Goal: Task Accomplishment & Management: Use online tool/utility

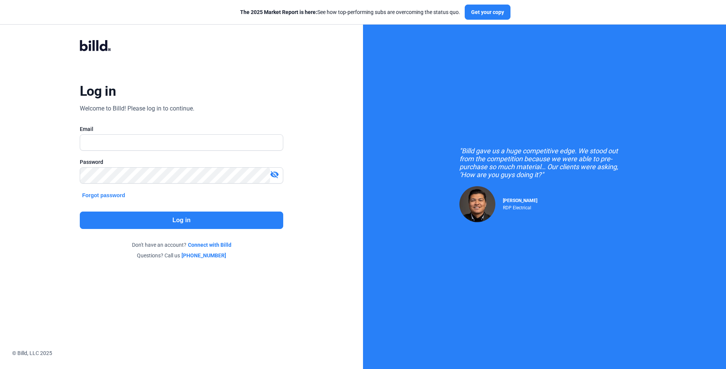
click at [183, 134] on div at bounding box center [181, 142] width 203 height 16
type input "[EMAIL_ADDRESS][DOMAIN_NAME]"
click at [130, 217] on button "Log in" at bounding box center [181, 219] width 203 height 17
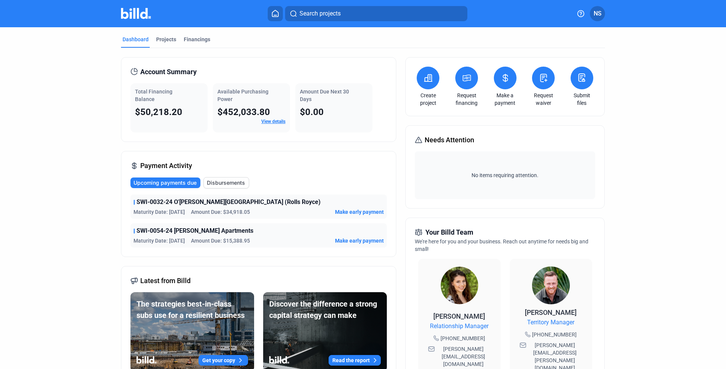
click at [545, 78] on icon at bounding box center [544, 78] width 6 height 8
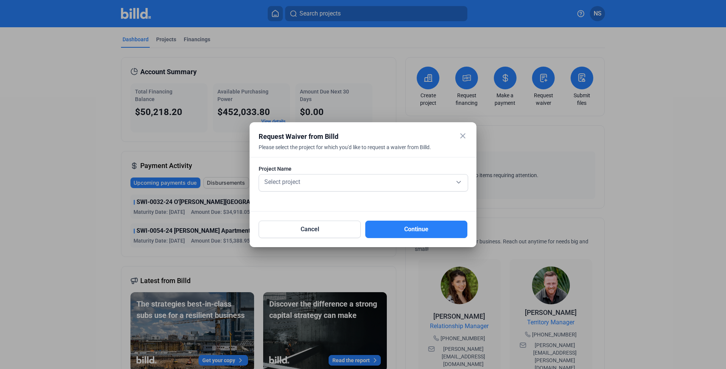
click at [321, 191] on div at bounding box center [363, 195] width 209 height 8
click at [313, 180] on div "Select project" at bounding box center [363, 181] width 201 height 11
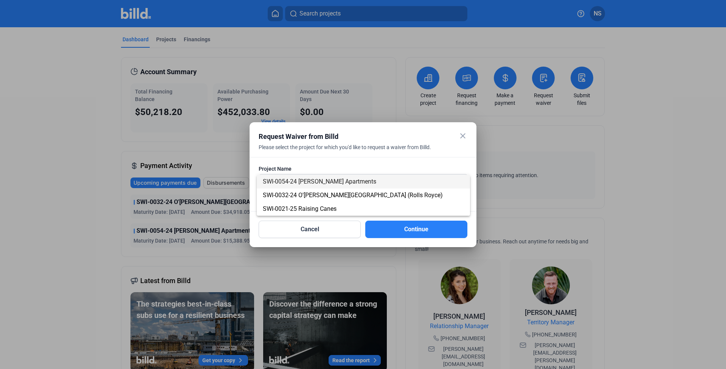
click at [313, 185] on span "SWI-0054-24 [PERSON_NAME] Apartments" at bounding box center [363, 182] width 201 height 14
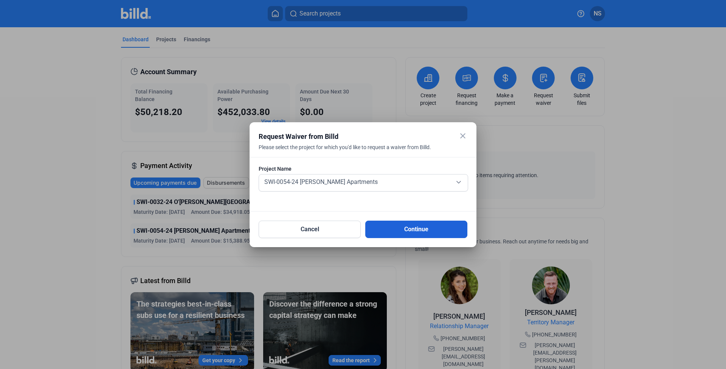
click at [396, 224] on button "Continue" at bounding box center [416, 228] width 102 height 17
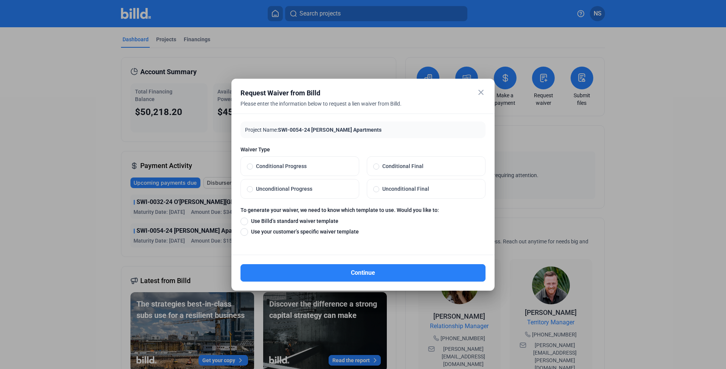
click at [287, 167] on span "Conditional Progress" at bounding box center [303, 166] width 100 height 8
click at [253, 167] on input "Conditional Progress" at bounding box center [250, 166] width 6 height 7
radio input "true"
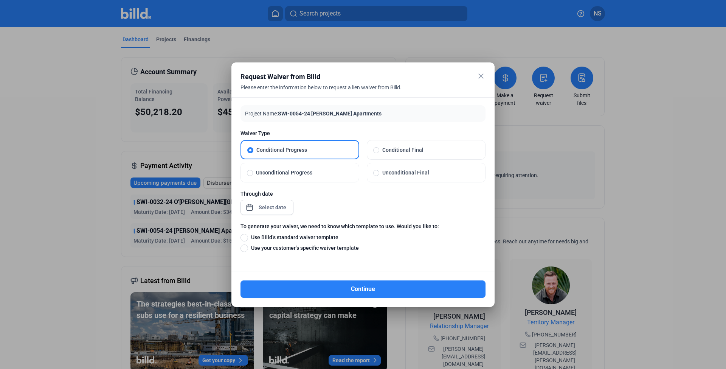
click at [274, 212] on div at bounding box center [272, 207] width 33 height 14
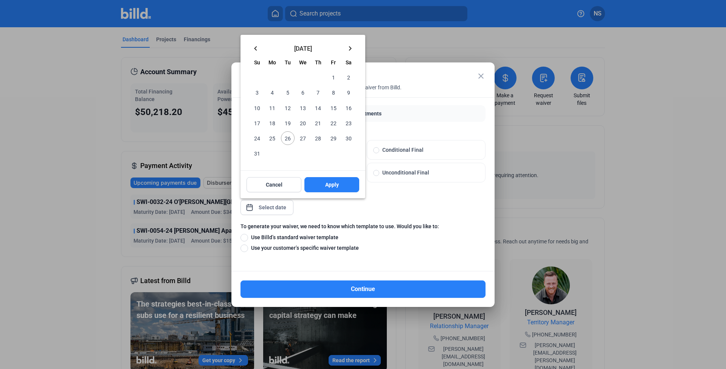
click at [253, 45] on mat-icon "keyboard_arrow_left" at bounding box center [255, 48] width 9 height 9
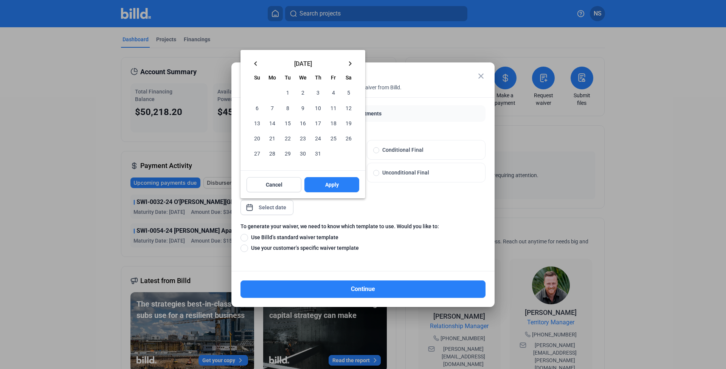
click at [317, 153] on span "31" at bounding box center [318, 153] width 14 height 14
click at [328, 186] on span "Apply" at bounding box center [332, 185] width 14 height 8
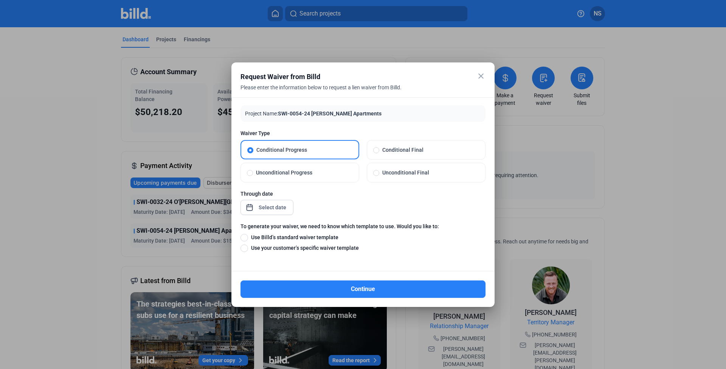
type input "[DATE]"
click at [293, 238] on span "Use Billd’s standard waiver template" at bounding box center [293, 237] width 90 height 8
click at [248, 238] on input "Use Billd’s standard waiver template" at bounding box center [245, 237] width 8 height 8
radio input "true"
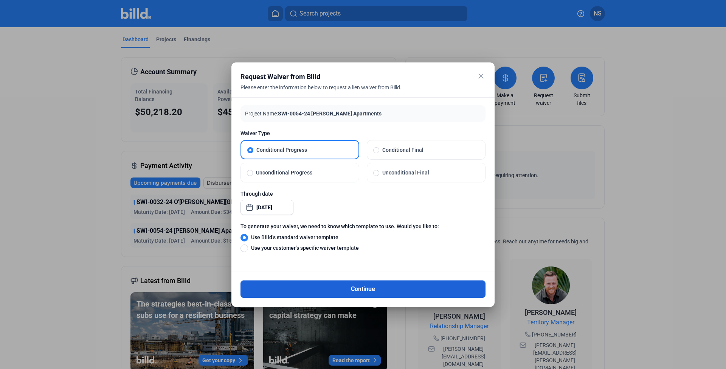
click at [303, 291] on button "Continue" at bounding box center [363, 288] width 245 height 17
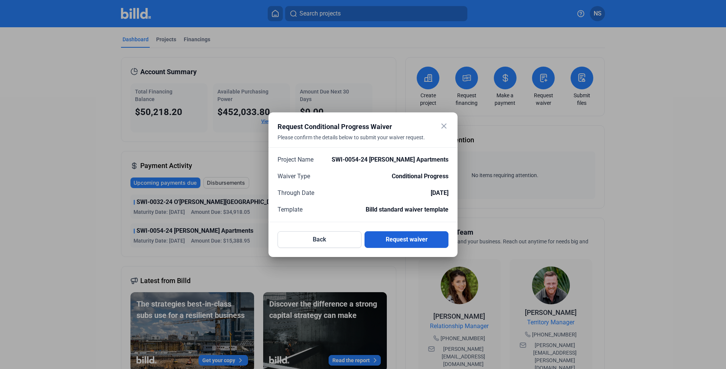
click at [384, 242] on button "Request waiver" at bounding box center [407, 239] width 84 height 17
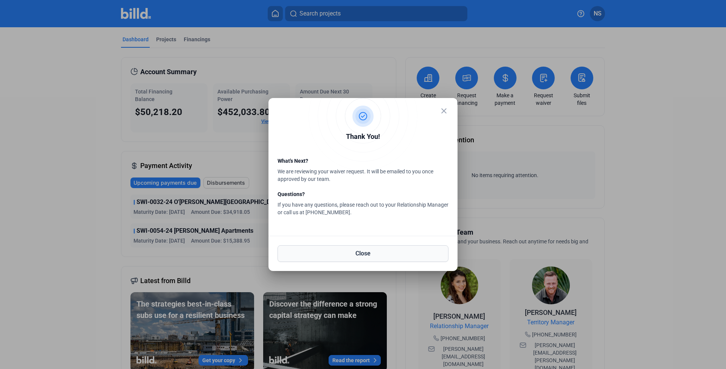
click at [372, 258] on button "Close" at bounding box center [363, 253] width 171 height 17
